Goal: Navigation & Orientation: Find specific page/section

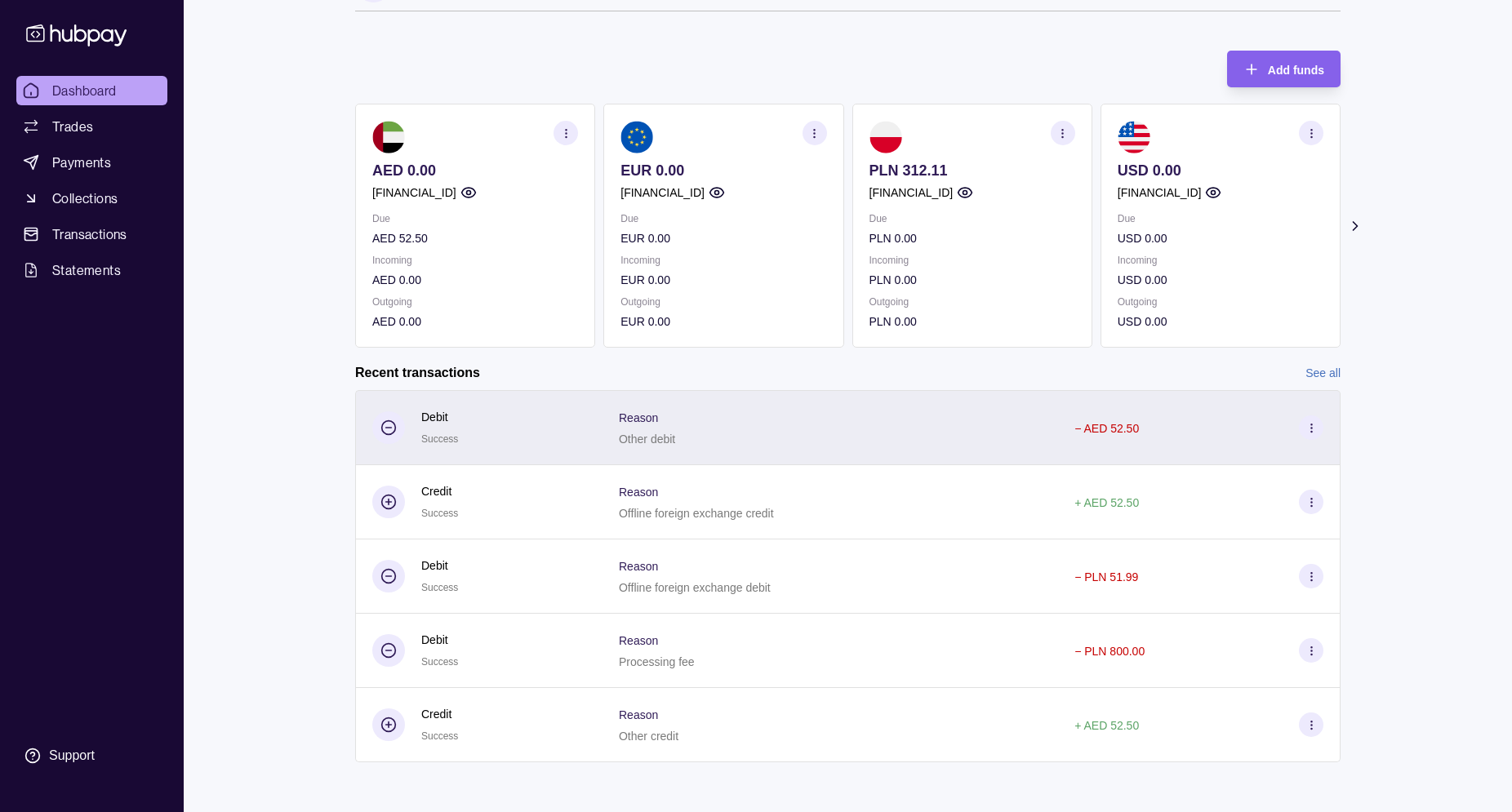
scroll to position [57, 0]
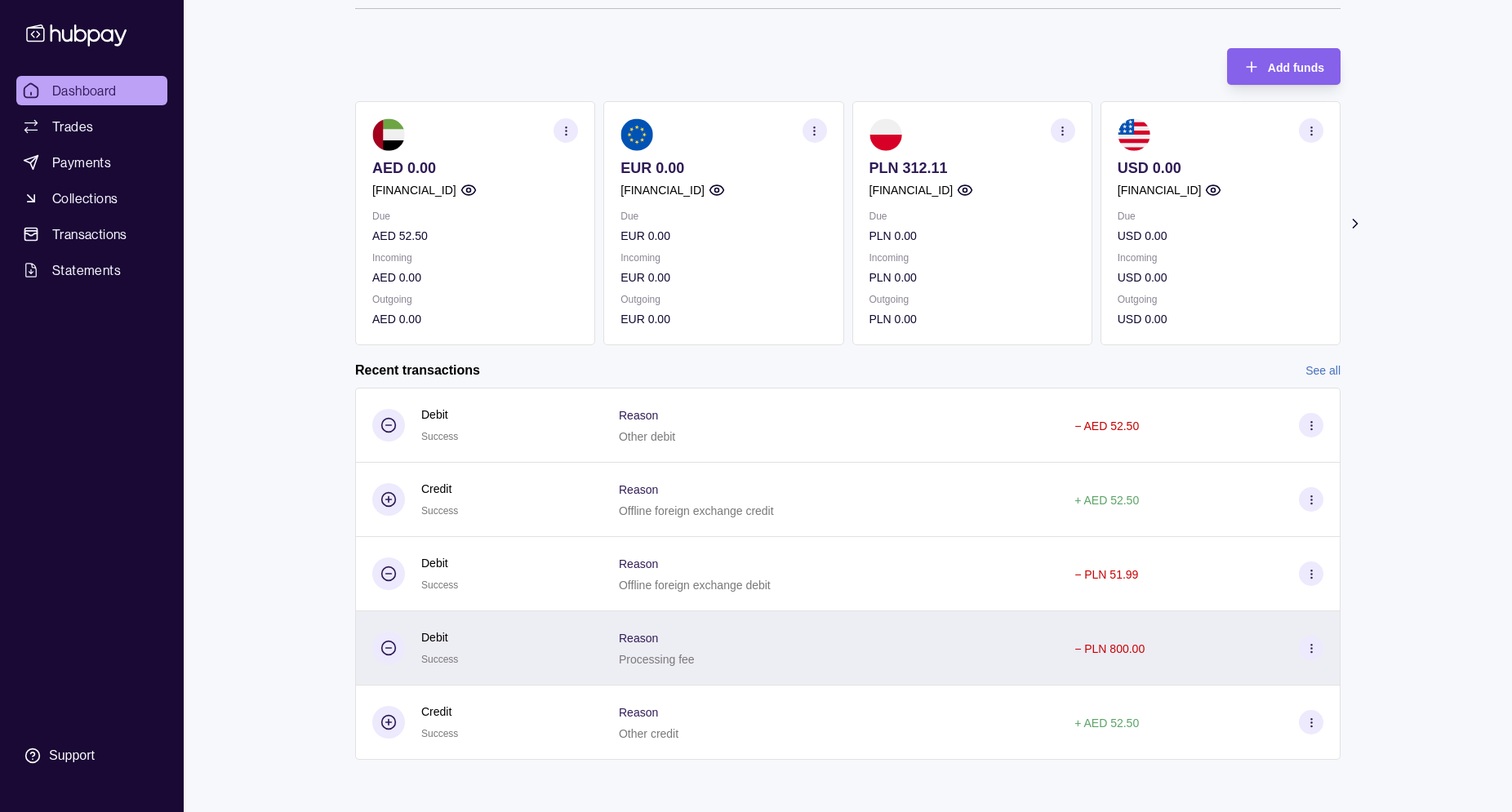
click at [933, 632] on div "Reason Processing fee" at bounding box center [796, 647] width 355 height 40
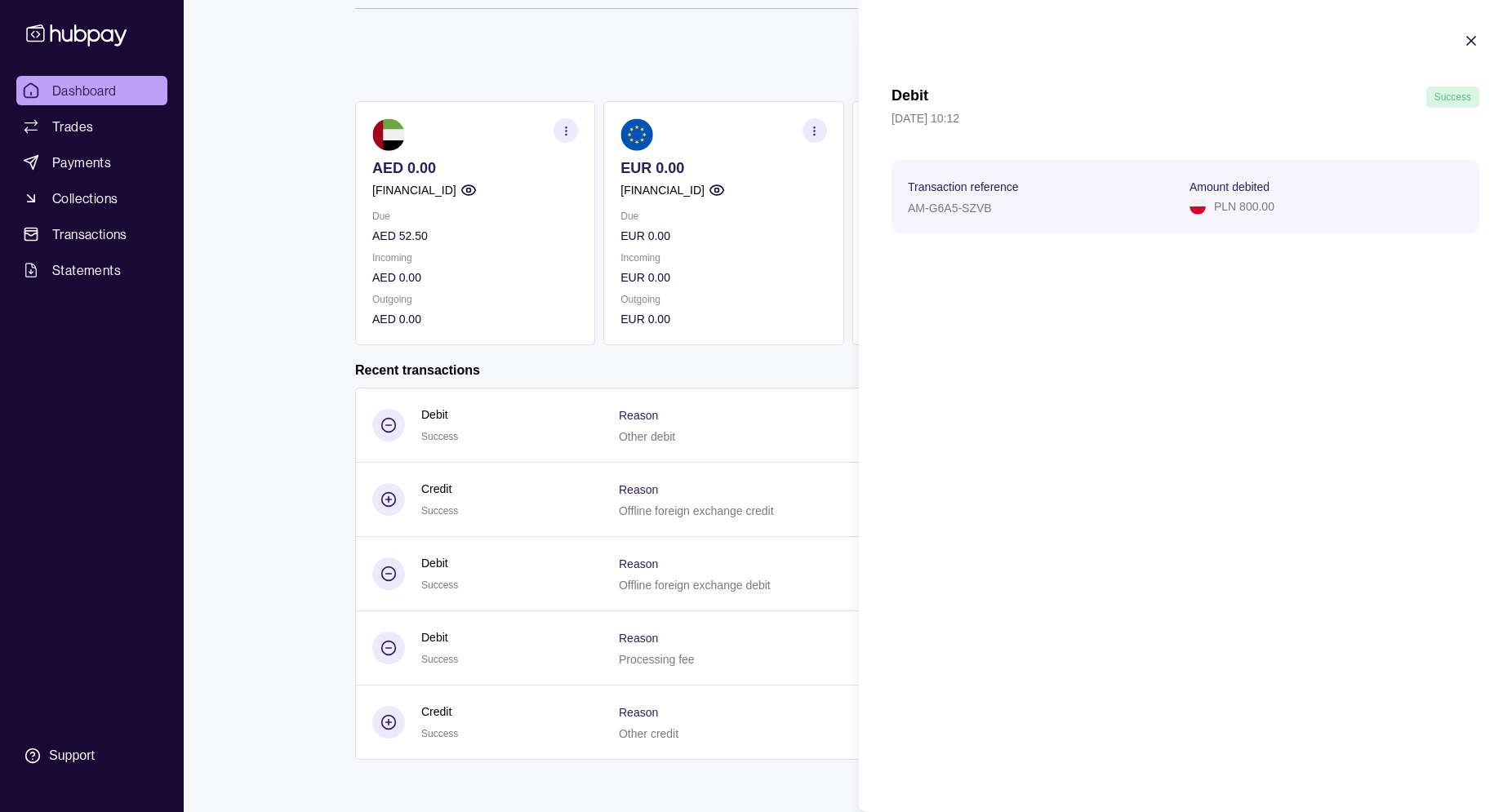
click at [1470, 40] on icon "button" at bounding box center [1471, 40] width 8 height 8
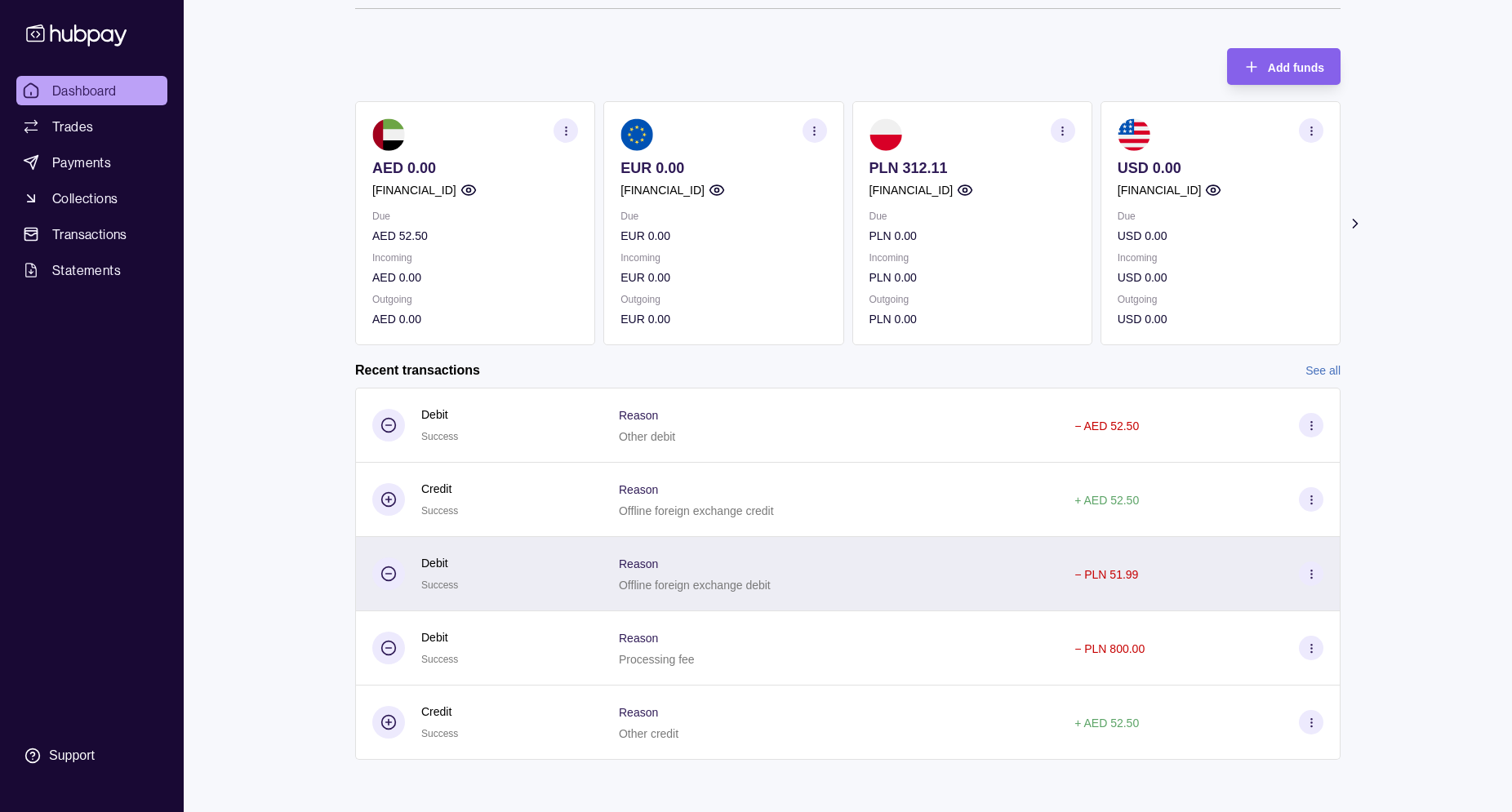
click at [1022, 594] on div at bounding box center [1024, 574] width 68 height 74
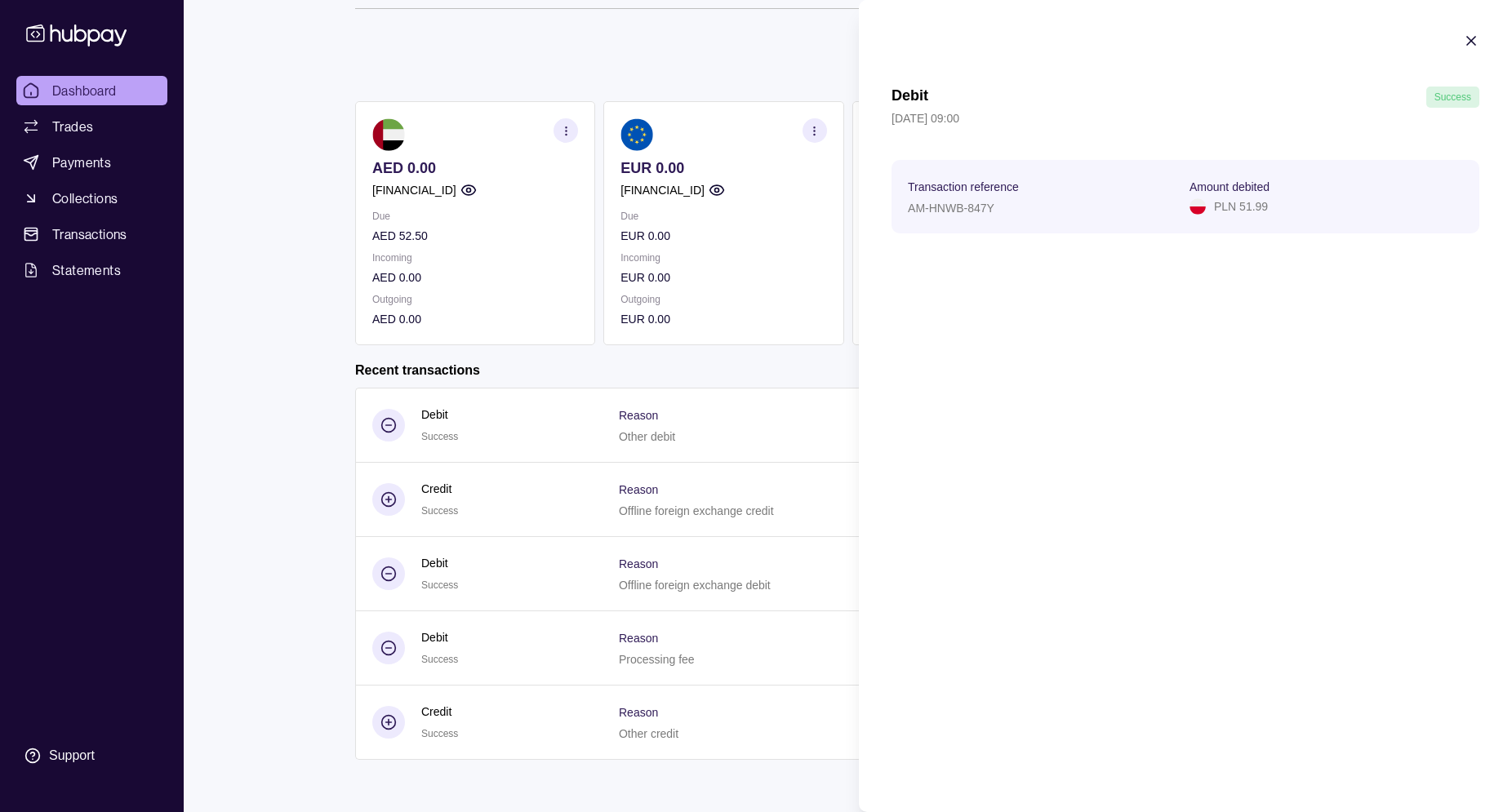
click at [1474, 40] on icon "button" at bounding box center [1471, 40] width 16 height 16
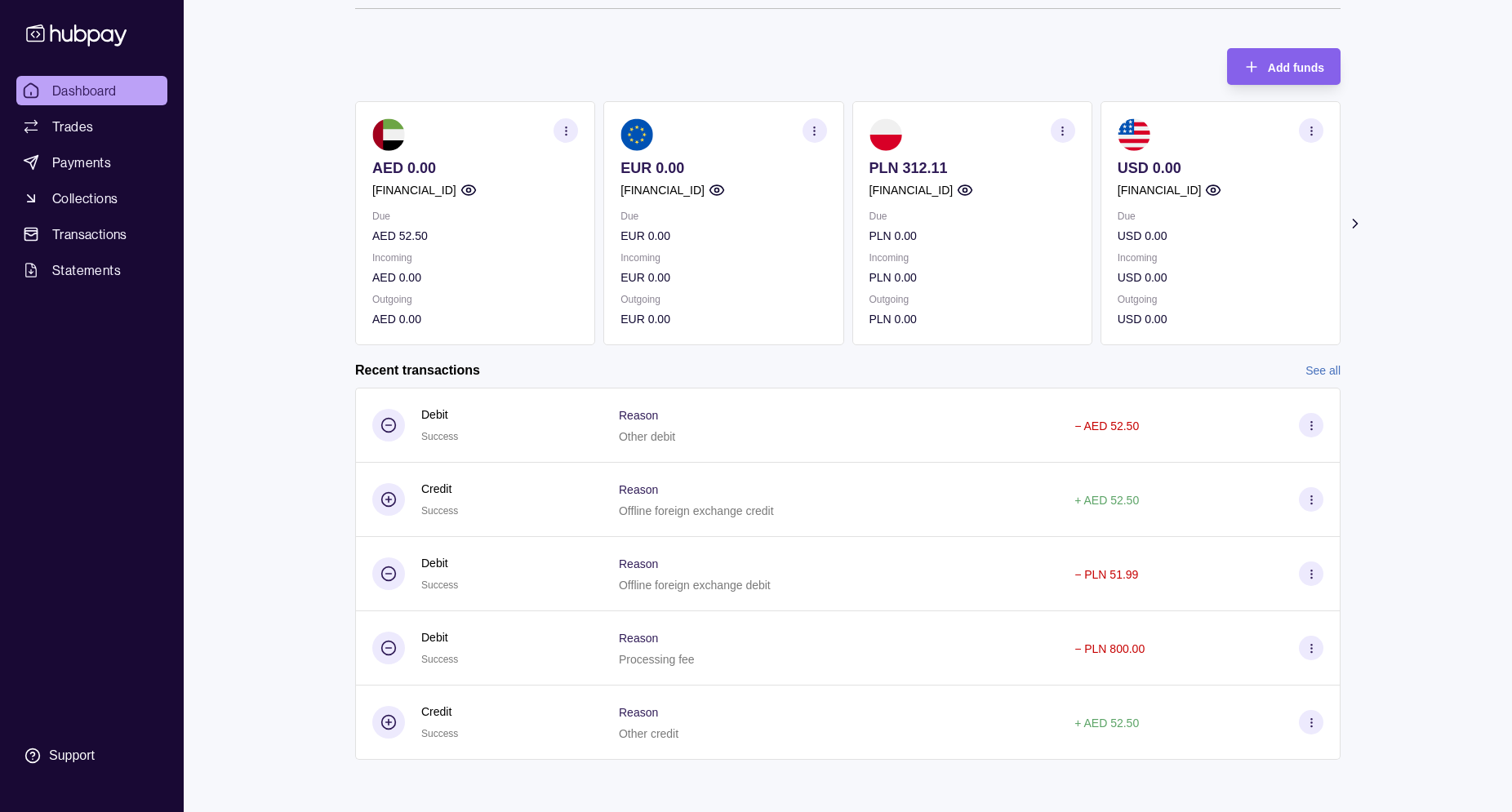
click at [1333, 369] on link "See all" at bounding box center [1323, 370] width 35 height 18
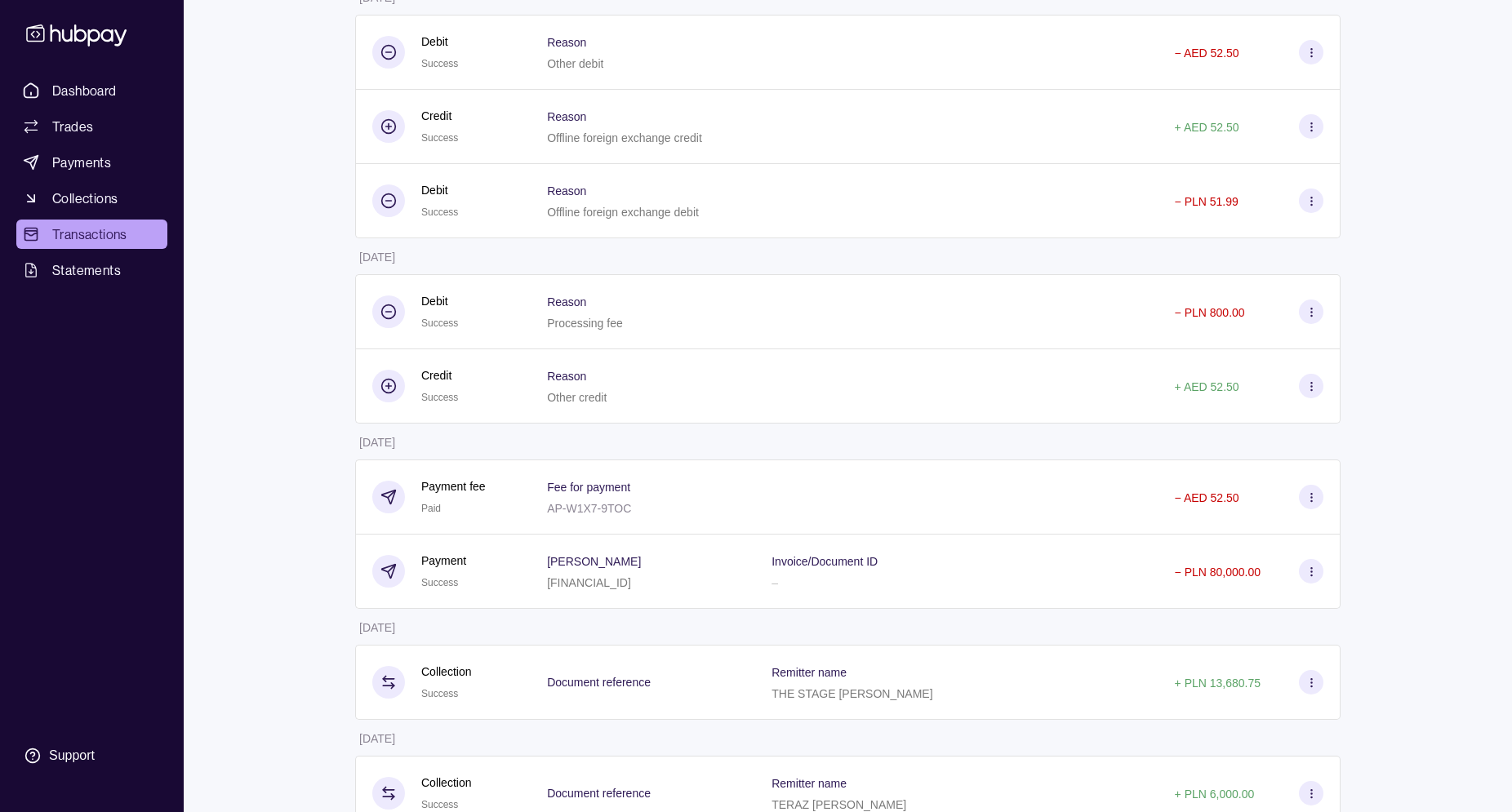
scroll to position [193, 0]
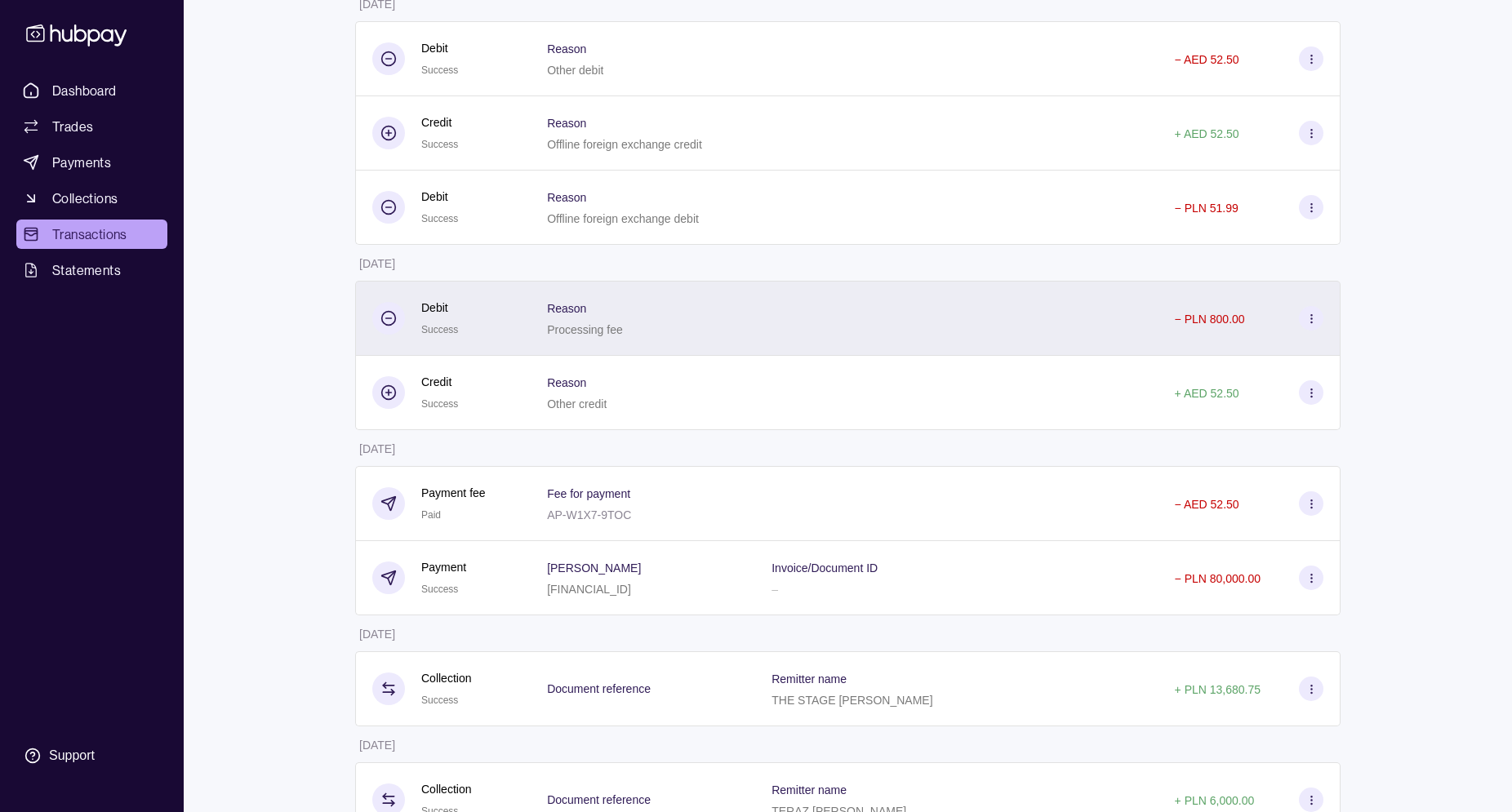
click at [1314, 327] on section at bounding box center [1311, 318] width 24 height 24
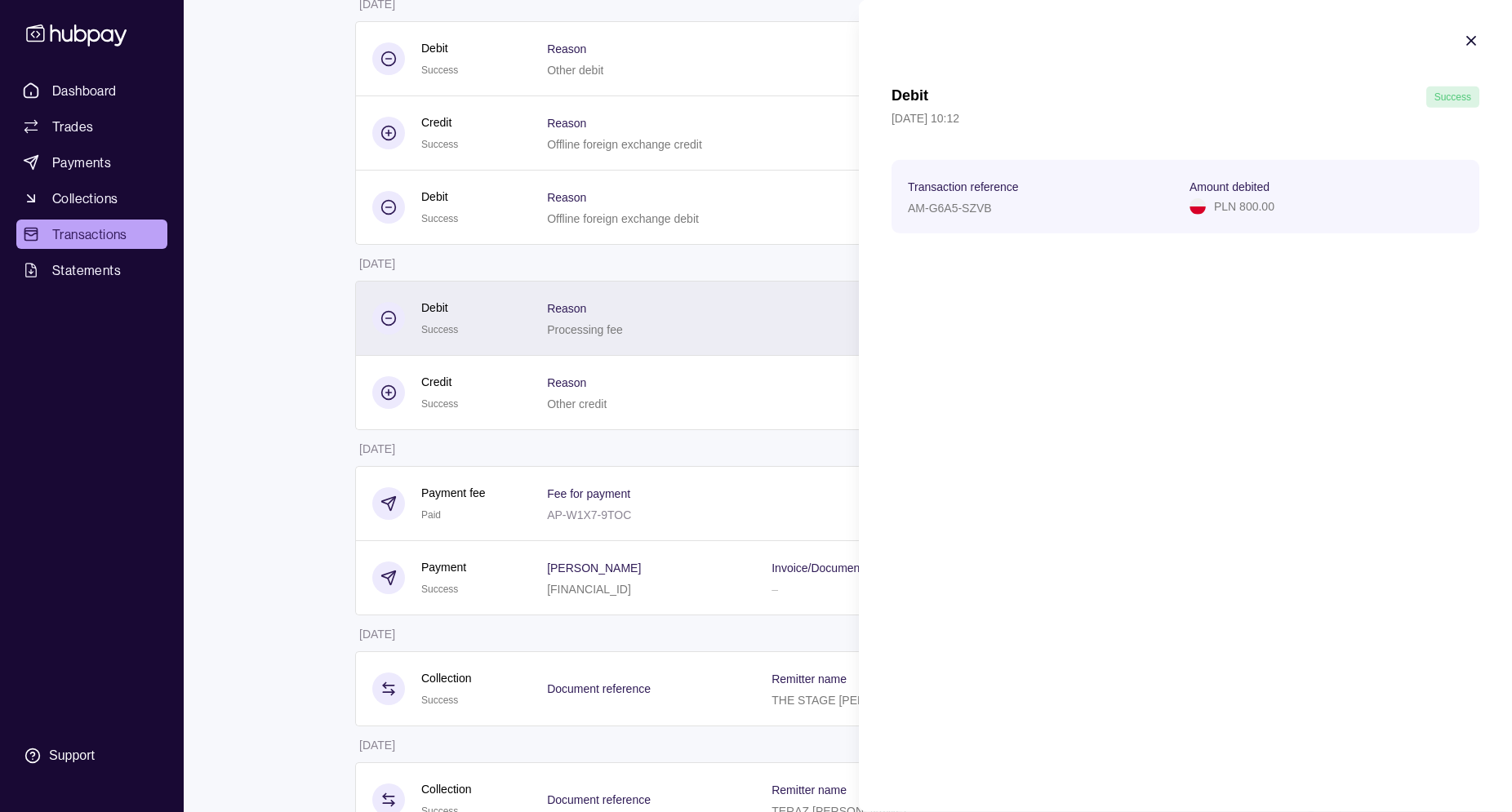
click at [716, 330] on html "Dashboard Trades Payments Collections Transactions Statements Support M Hello, …" at bounding box center [756, 727] width 1512 height 1841
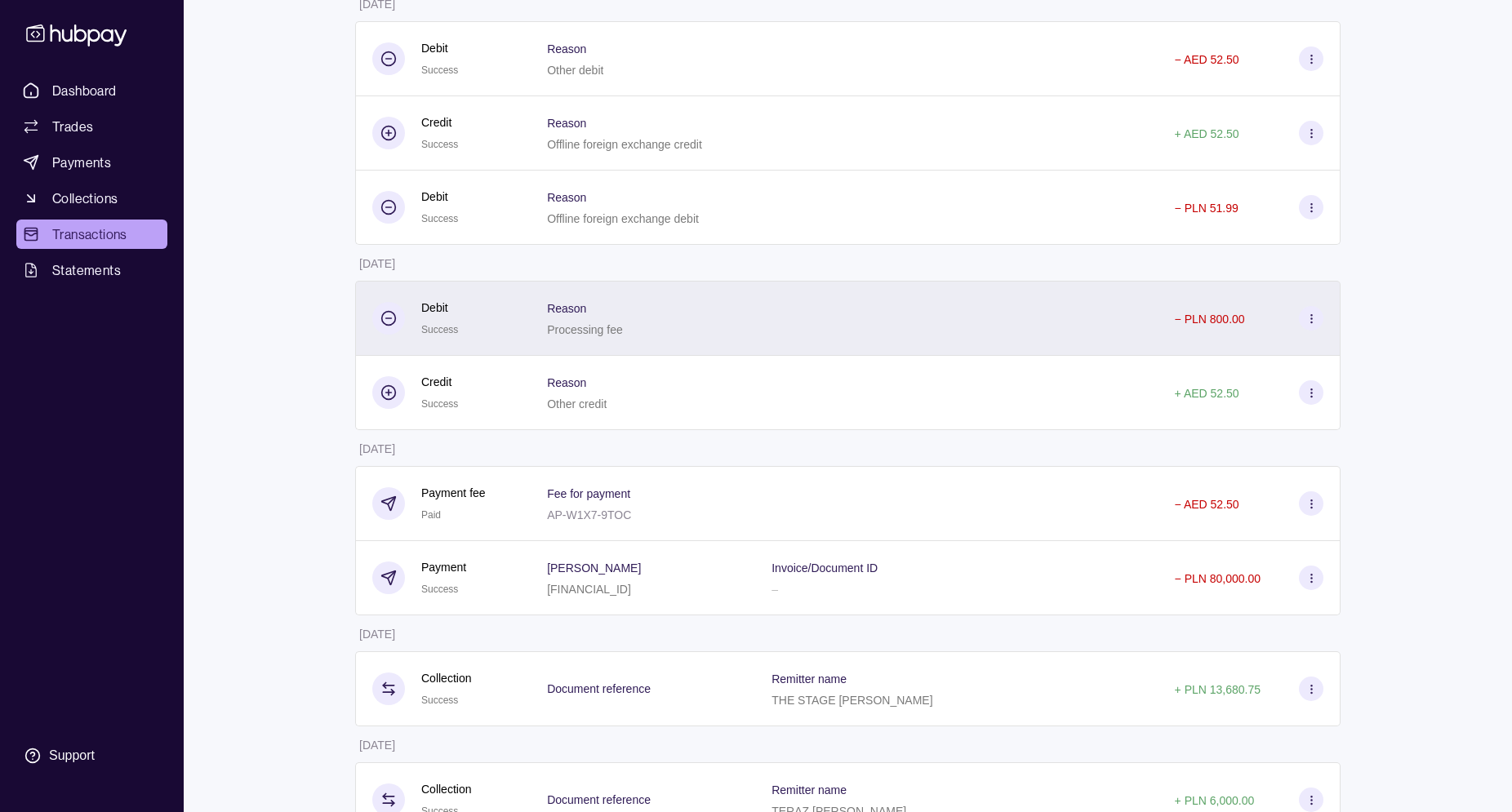
click at [656, 327] on div "Reason Processing fee" at bounding box center [642, 318] width 192 height 40
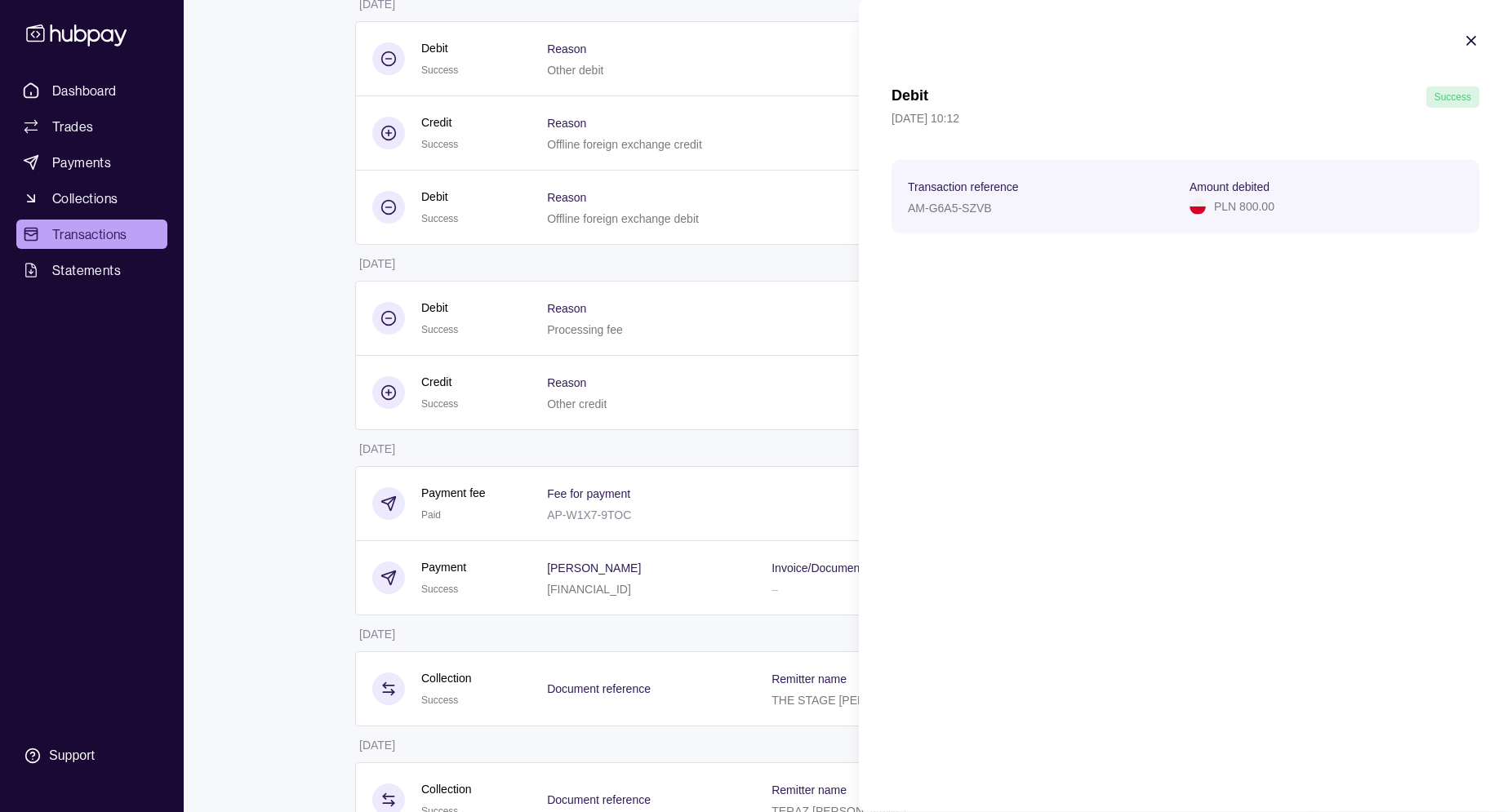
click at [309, 357] on html "Dashboard Trades Payments Collections Transactions Statements Support M Hello, …" at bounding box center [756, 727] width 1512 height 1841
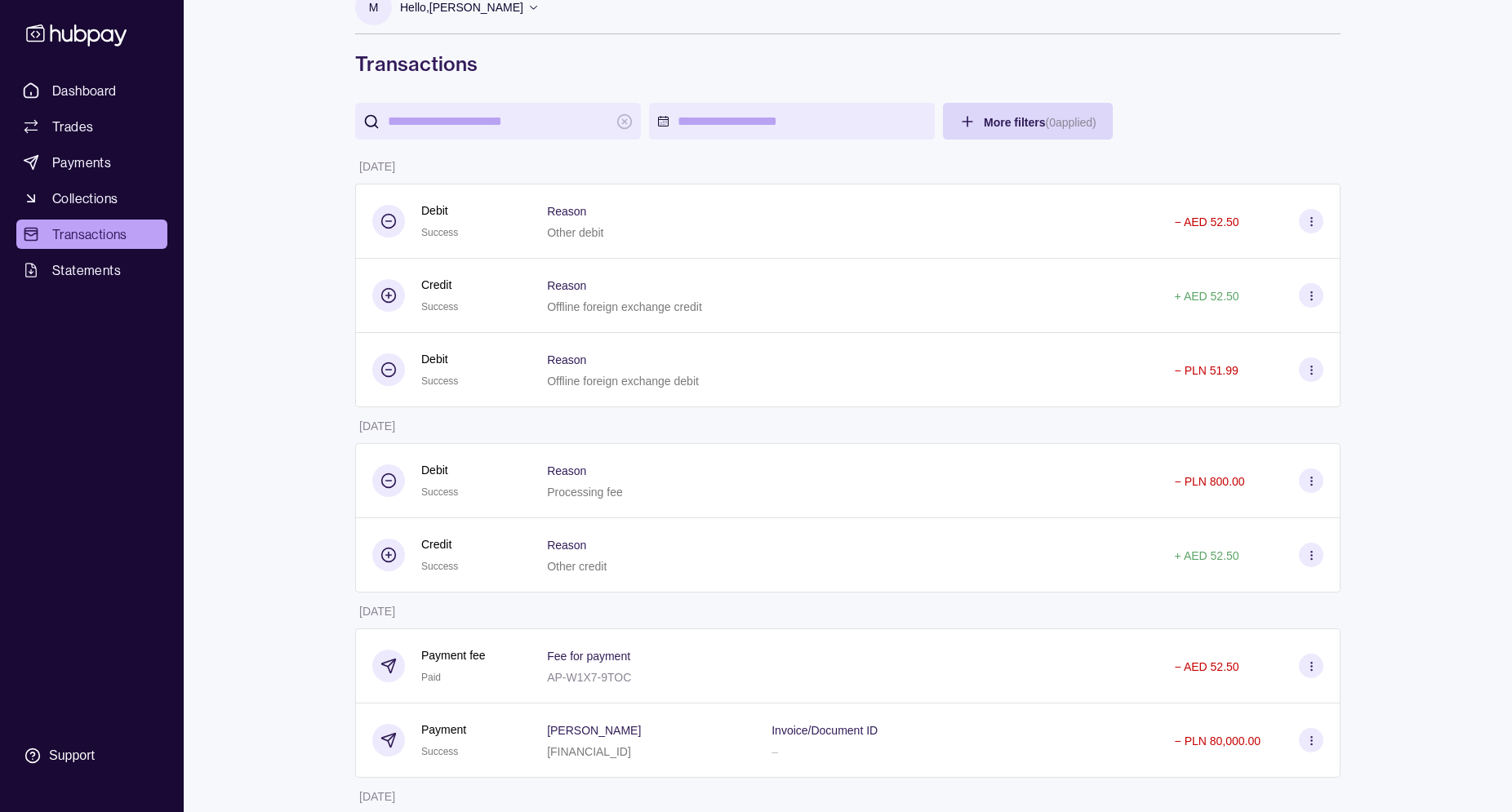
scroll to position [27, 0]
click at [104, 192] on span "Collections" at bounding box center [85, 198] width 65 height 20
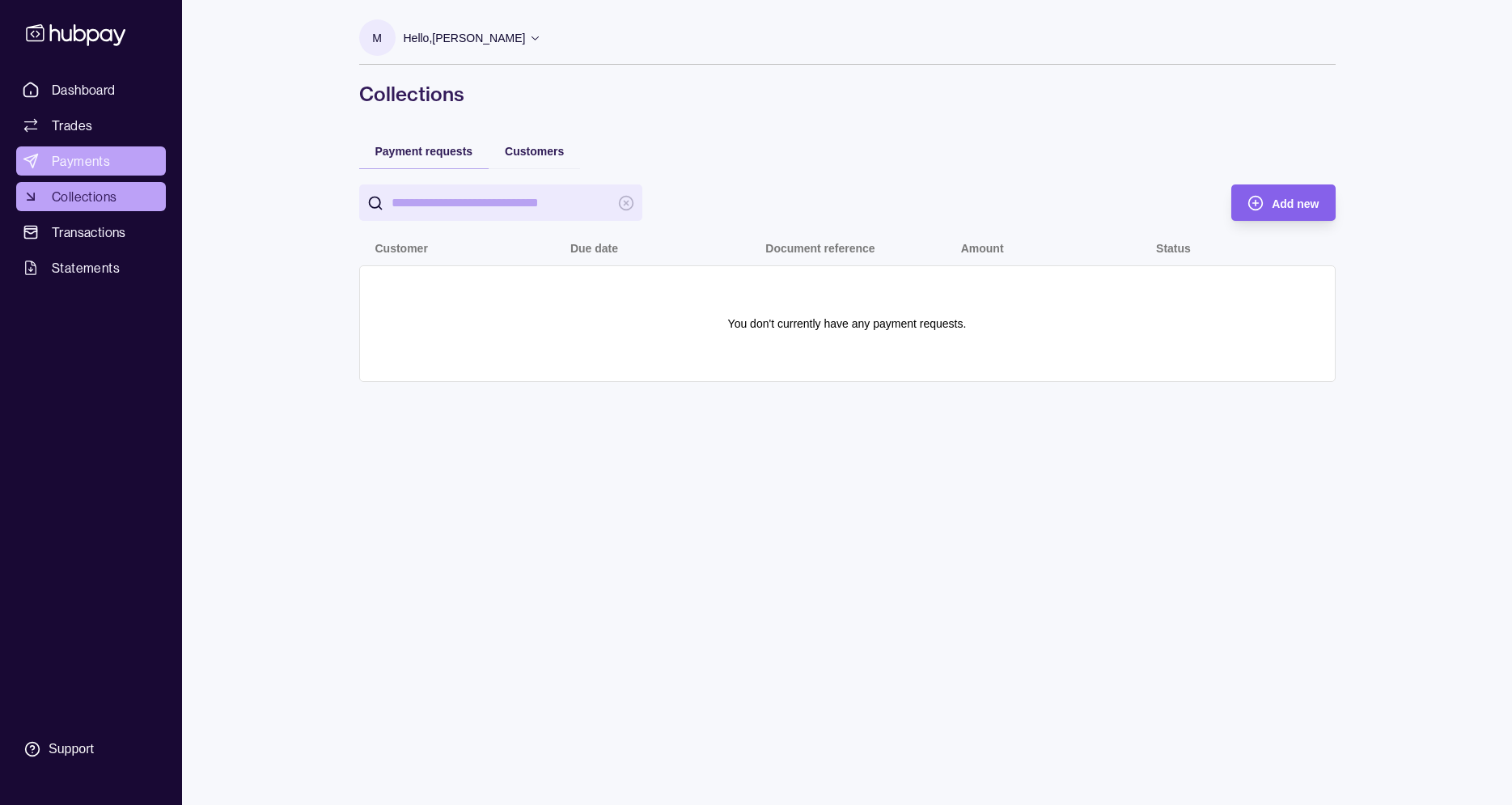
click at [100, 151] on link "Payments" at bounding box center [91, 161] width 150 height 29
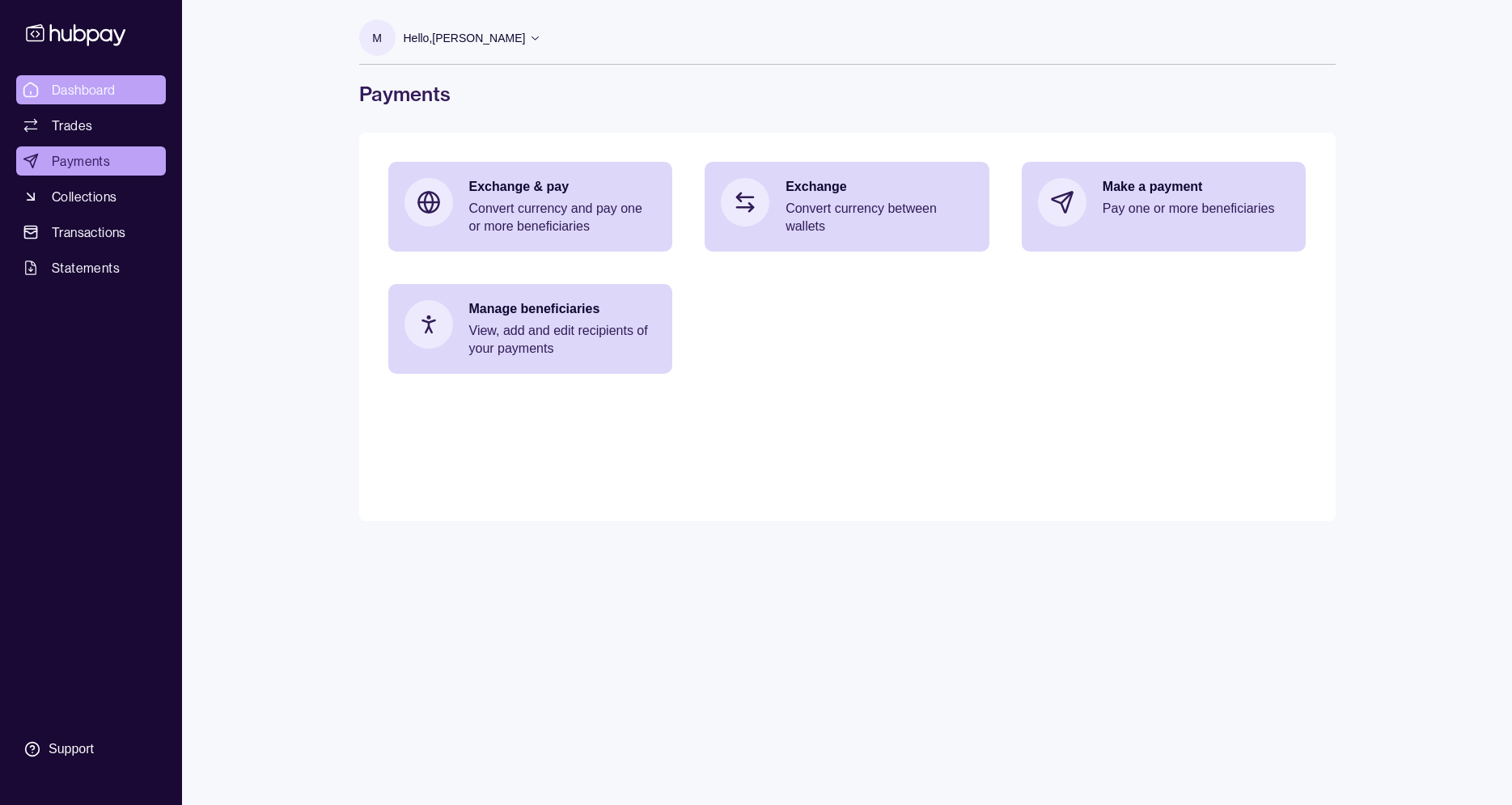
click at [76, 87] on span "Dashboard" at bounding box center [83, 89] width 64 height 20
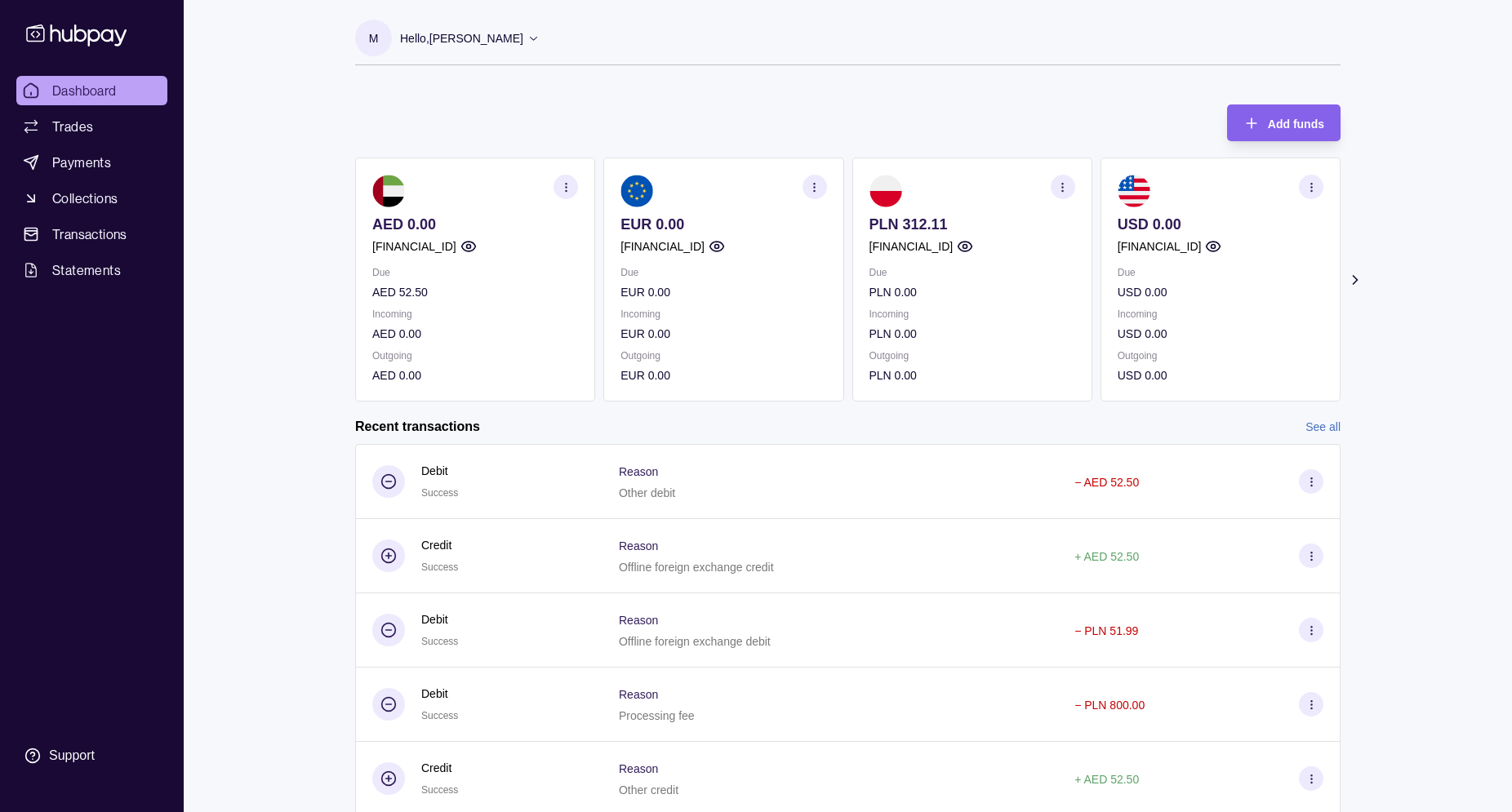
scroll to position [57, 0]
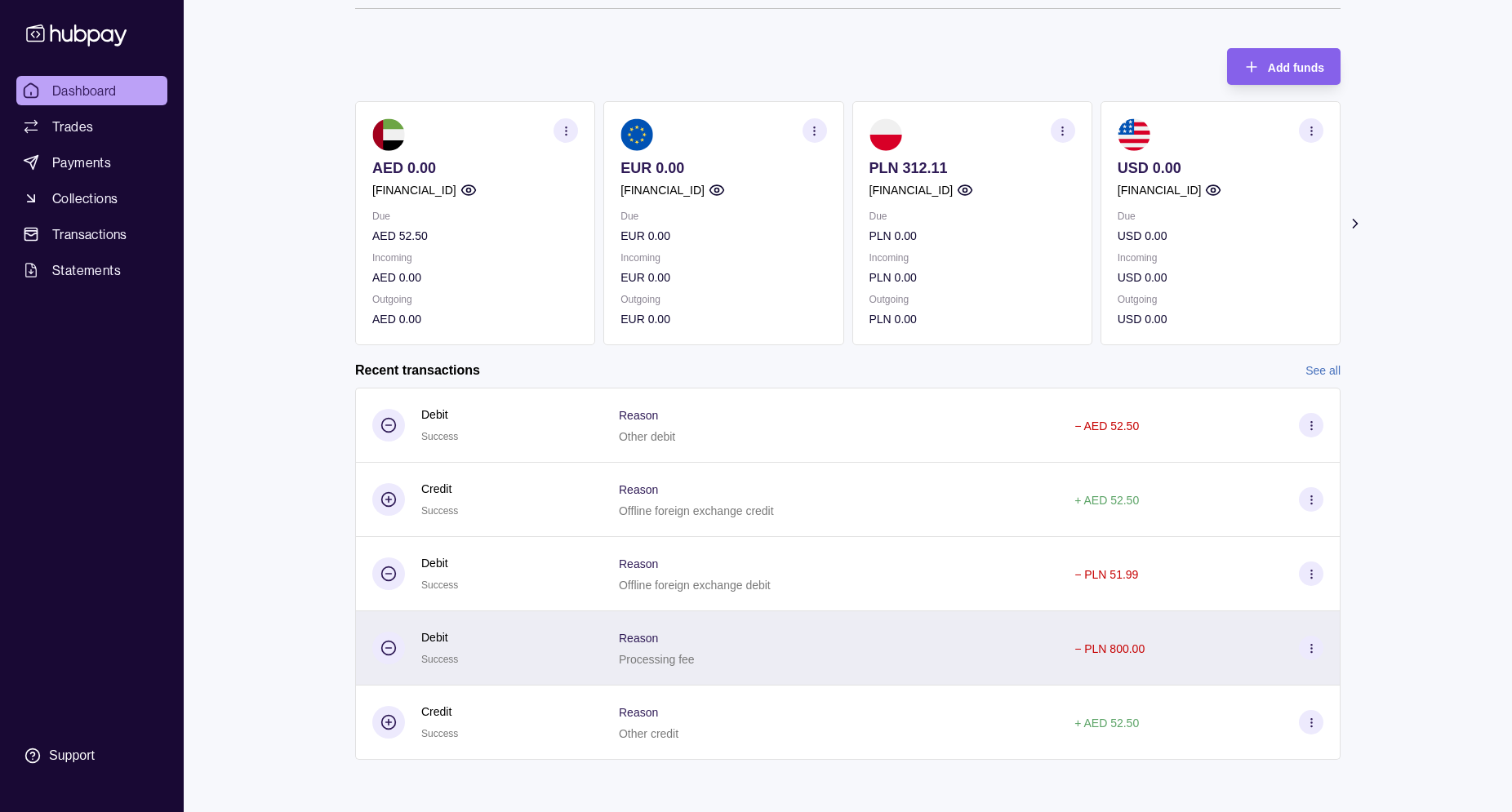
click at [1304, 641] on section at bounding box center [1311, 648] width 24 height 24
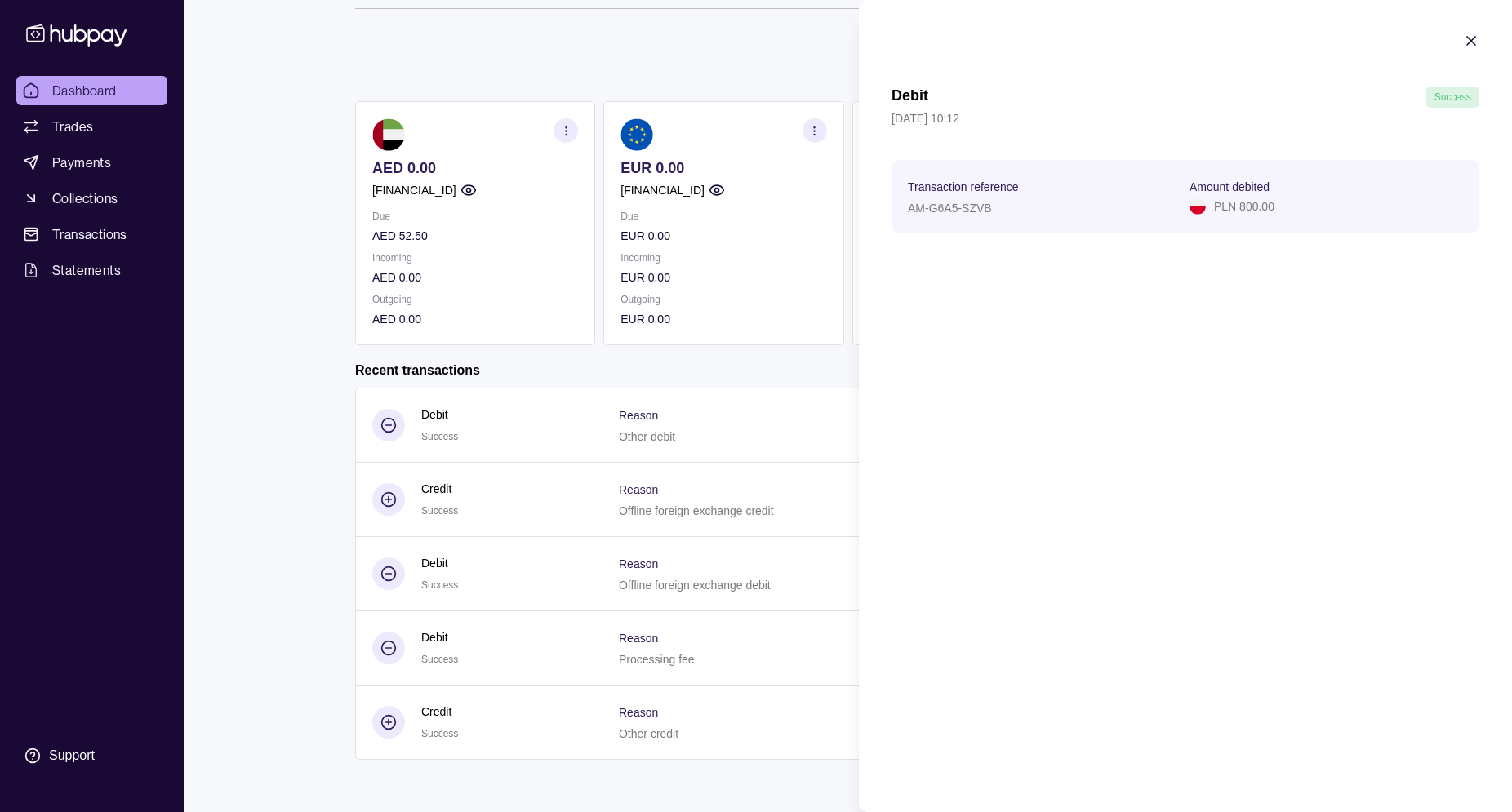
click at [279, 511] on html "Dashboard Trades Payments Collections Transactions Statements Support M Hello, …" at bounding box center [756, 377] width 1512 height 868
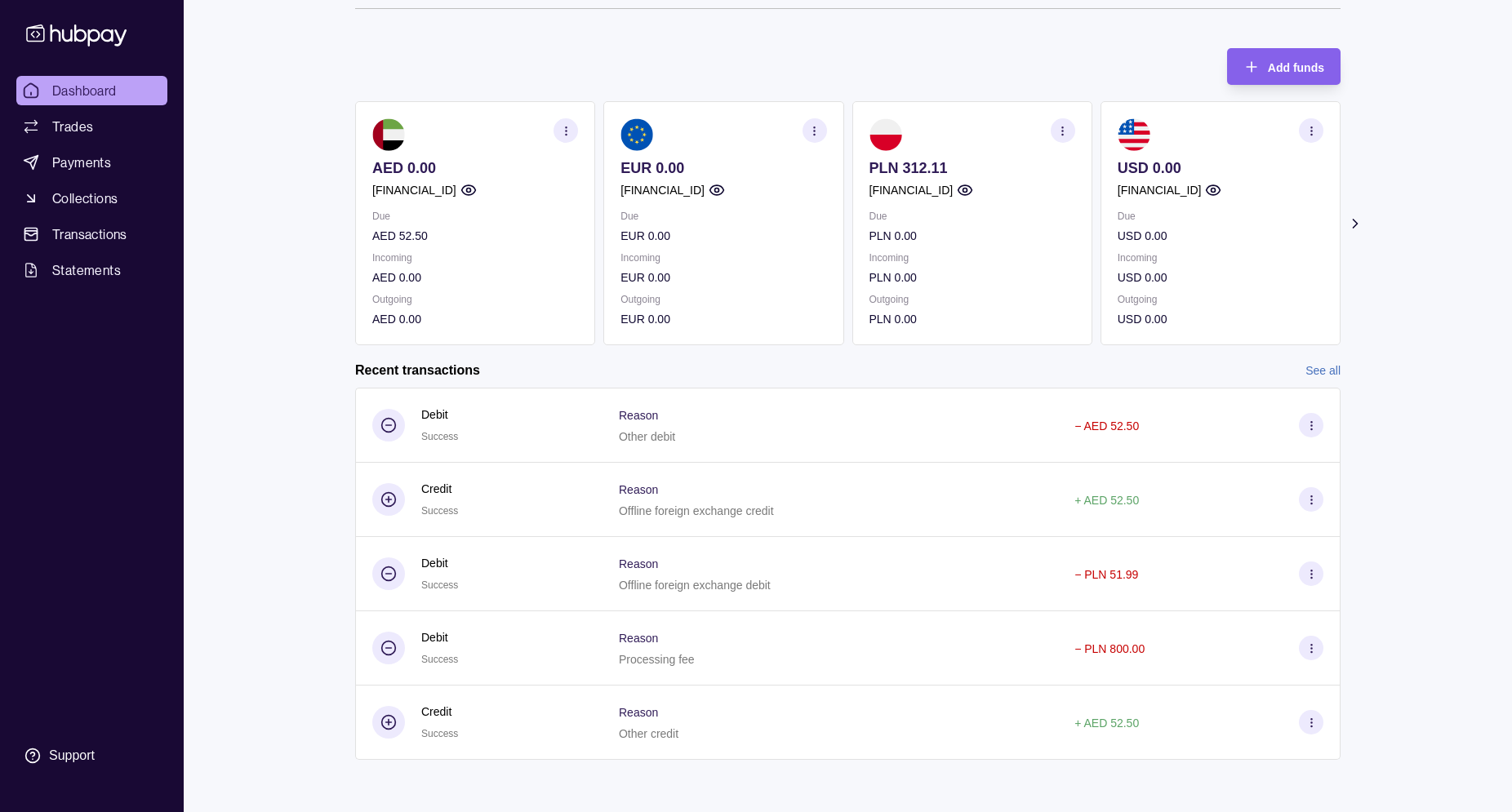
click at [1068, 137] on icon "button" at bounding box center [1062, 131] width 12 height 12
click at [967, 131] on link "View transactions" at bounding box center [943, 131] width 89 height 18
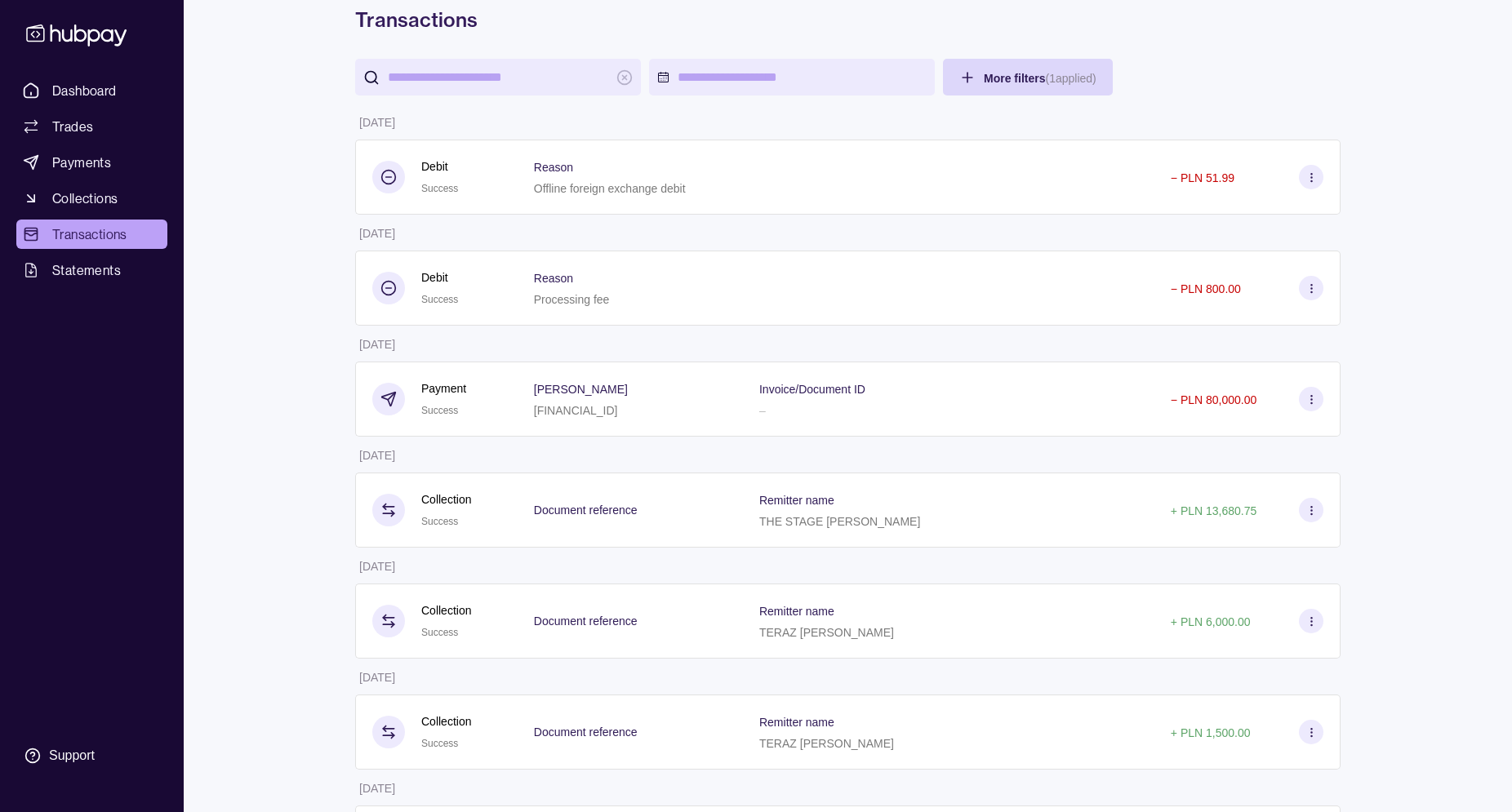
scroll to position [52, 0]
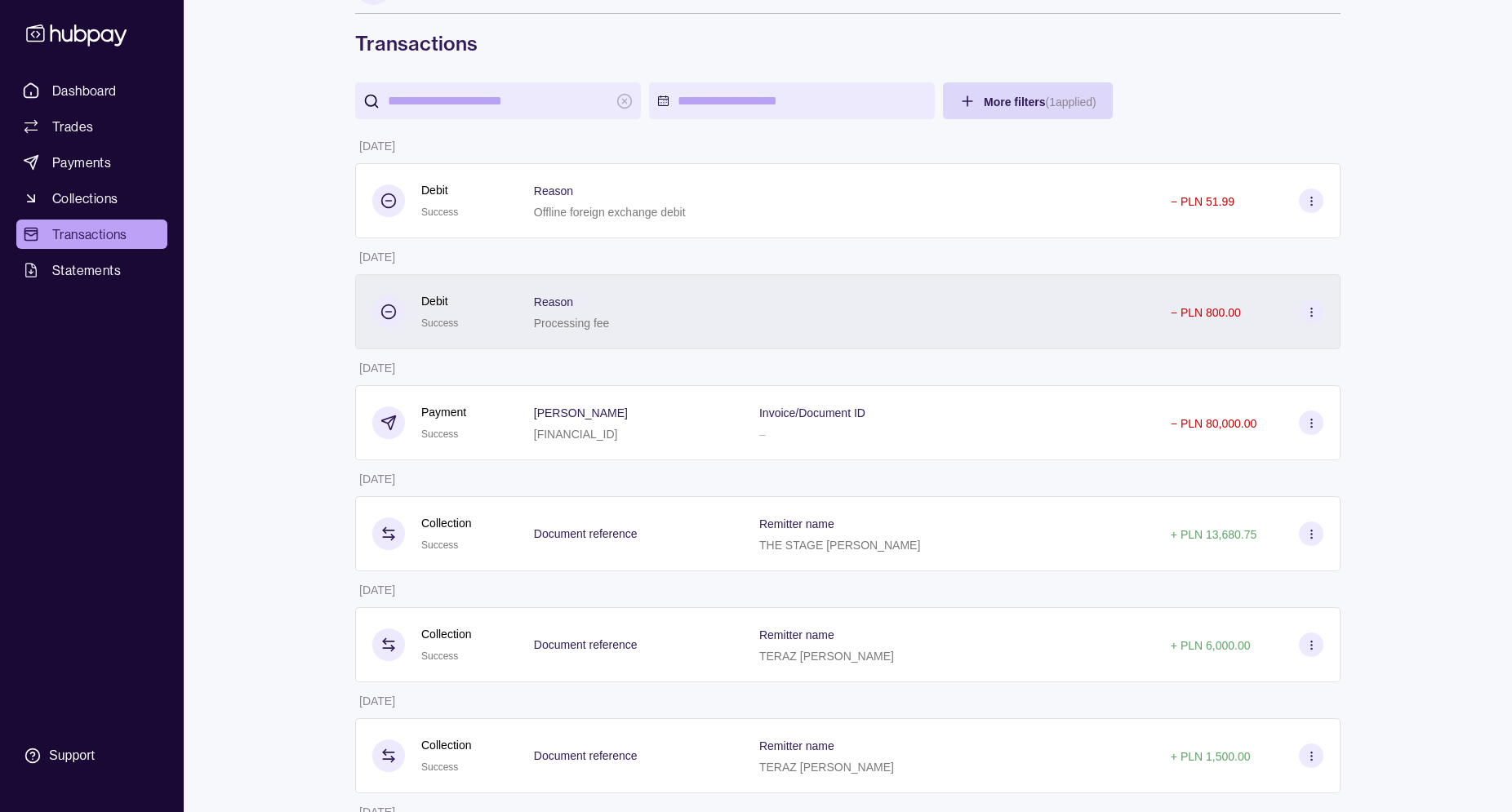
click at [1143, 321] on div at bounding box center [948, 311] width 412 height 75
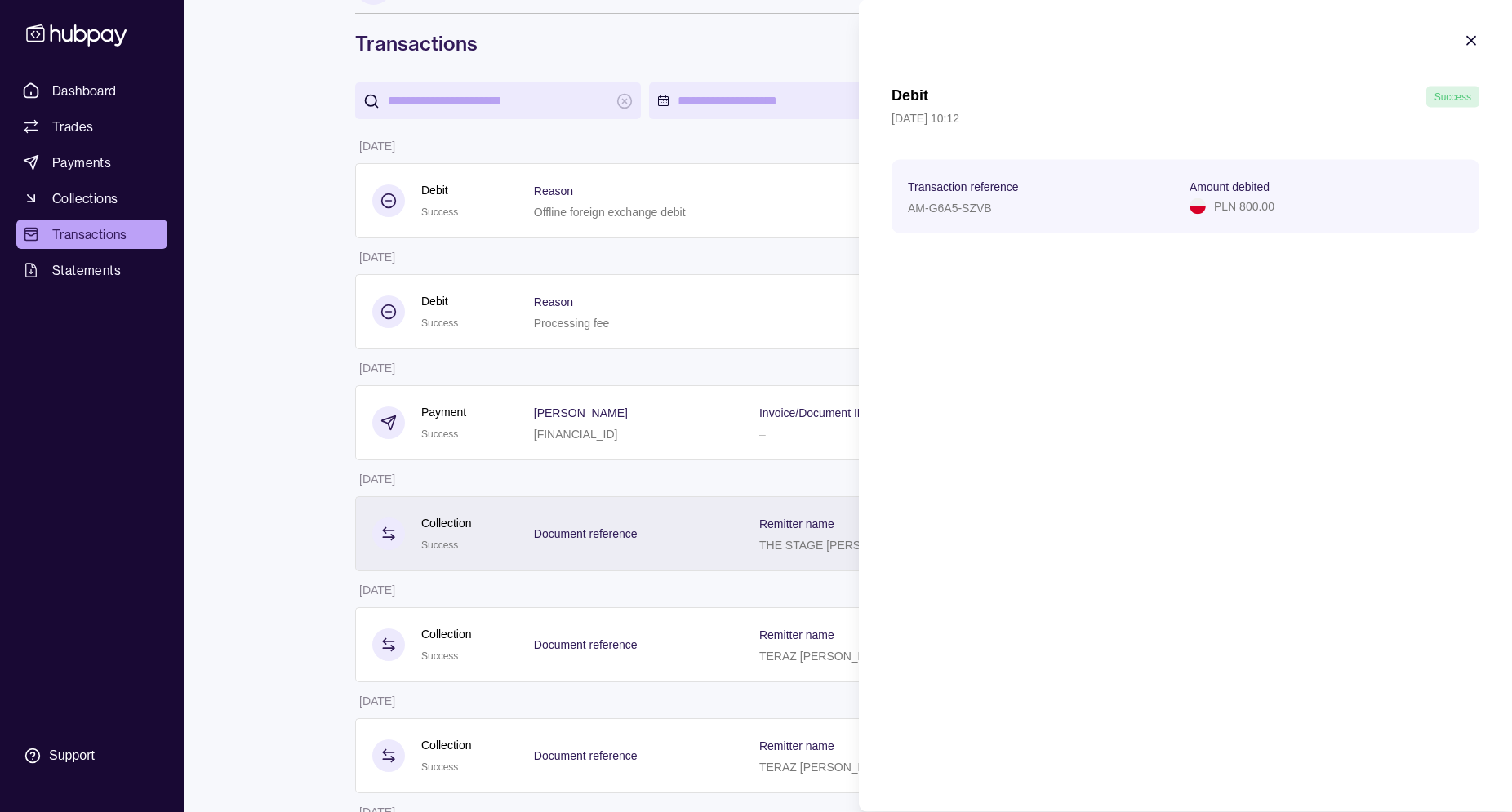
click at [683, 521] on html "Dashboard Trades Payments Collections Transactions Statements Support M Hello, …" at bounding box center [756, 720] width 1512 height 1544
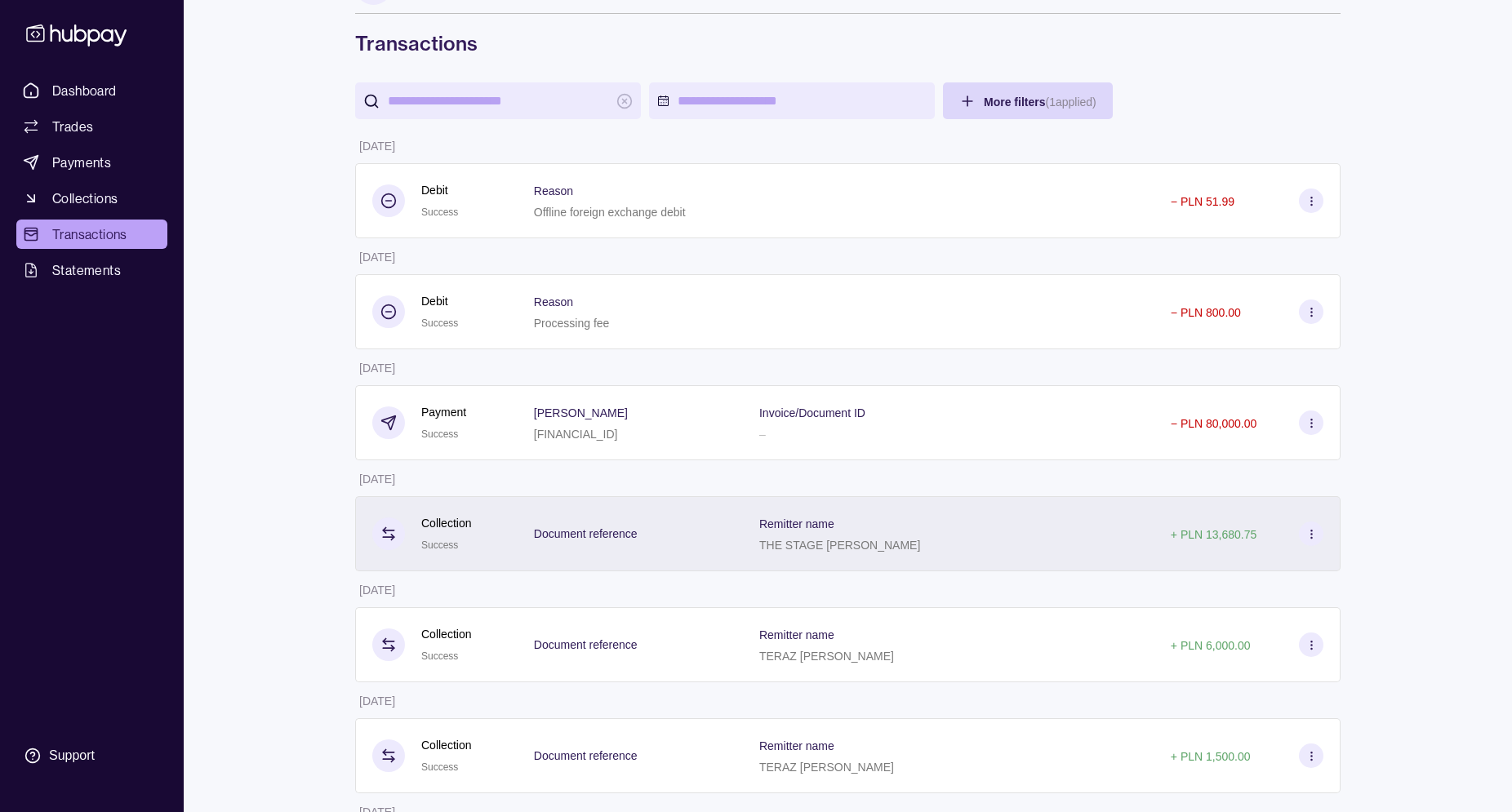
click at [683, 520] on div "Document reference" at bounding box center [630, 533] width 225 height 75
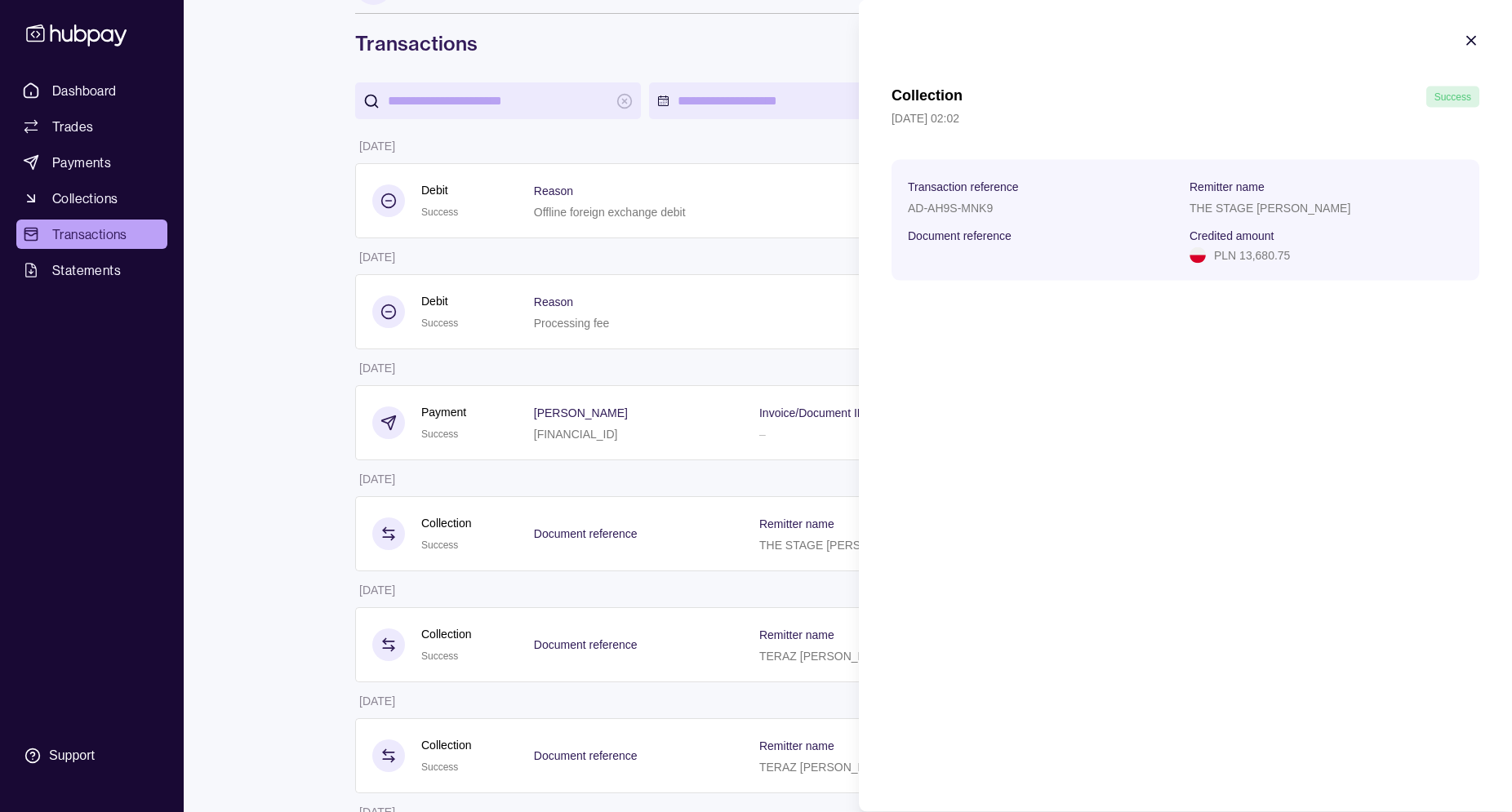
click at [651, 326] on html "Dashboard Trades Payments Collections Transactions Statements Support M Hello, …" at bounding box center [756, 720] width 1512 height 1544
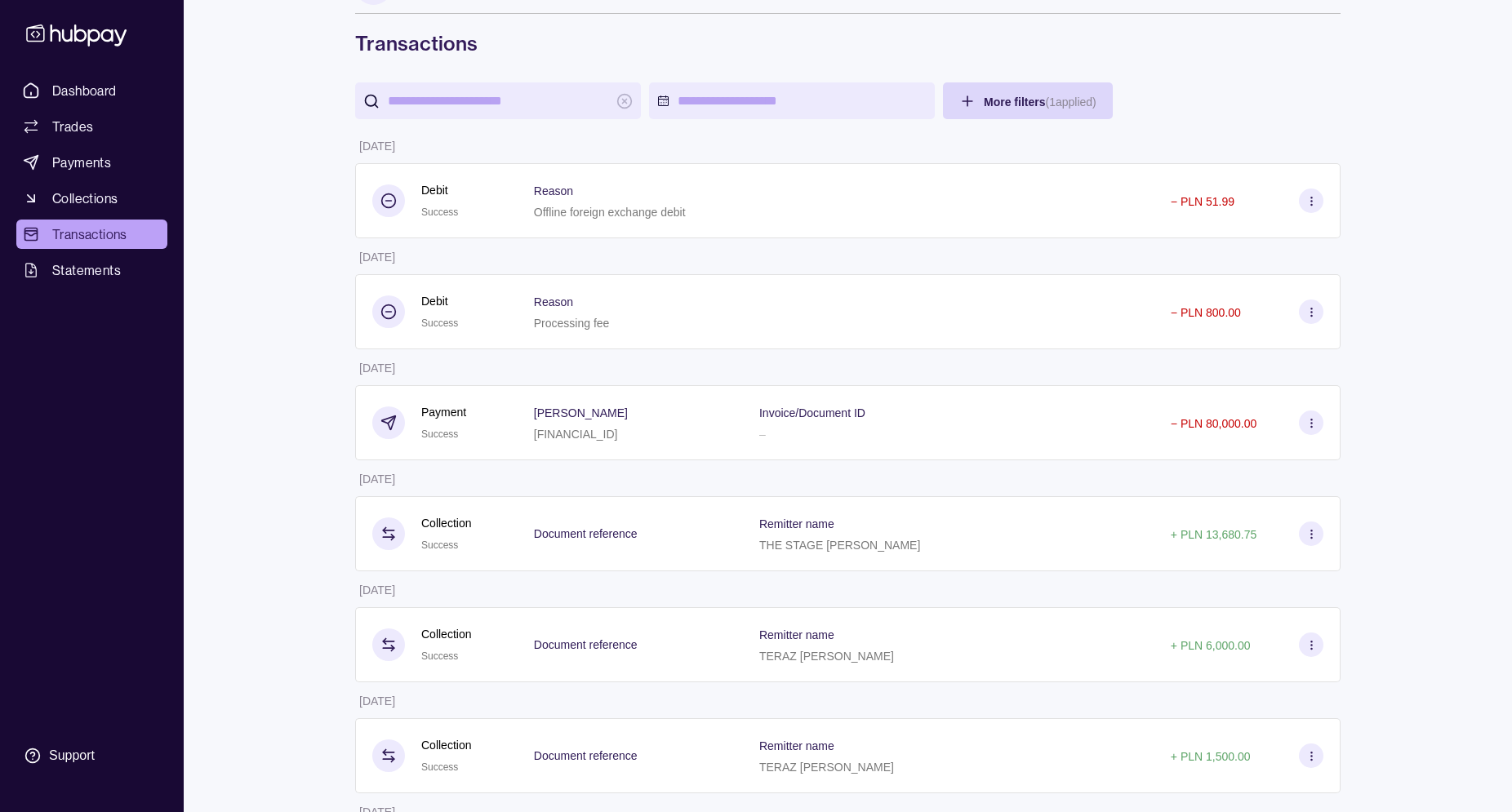
click at [651, 326] on div "Reason Processing fee" at bounding box center [630, 311] width 193 height 40
click at [284, 331] on html "Dashboard Trades Payments Collections Transactions Statements Support M Hello, …" at bounding box center [756, 720] width 1512 height 1544
